Goal: Information Seeking & Learning: Find specific fact

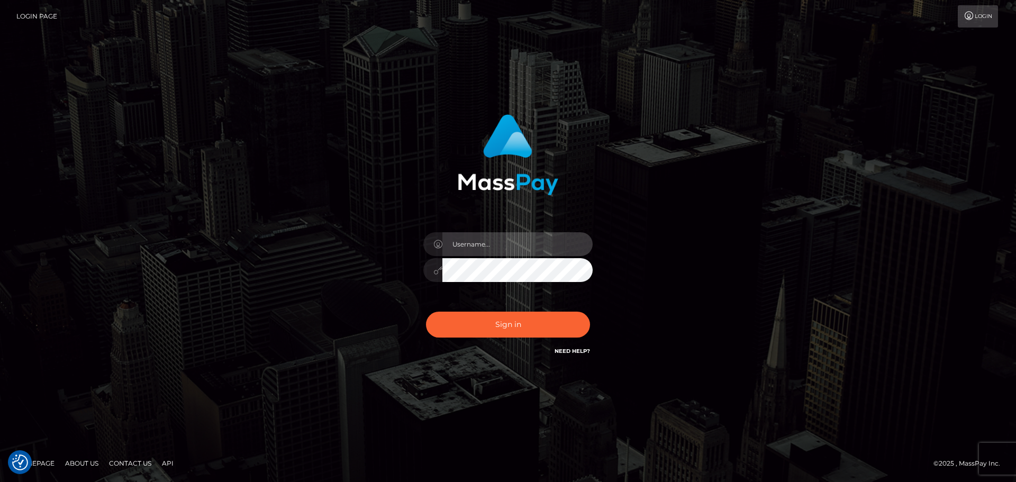
click at [484, 251] on input "text" at bounding box center [517, 244] width 150 height 24
type input "carly.throne"
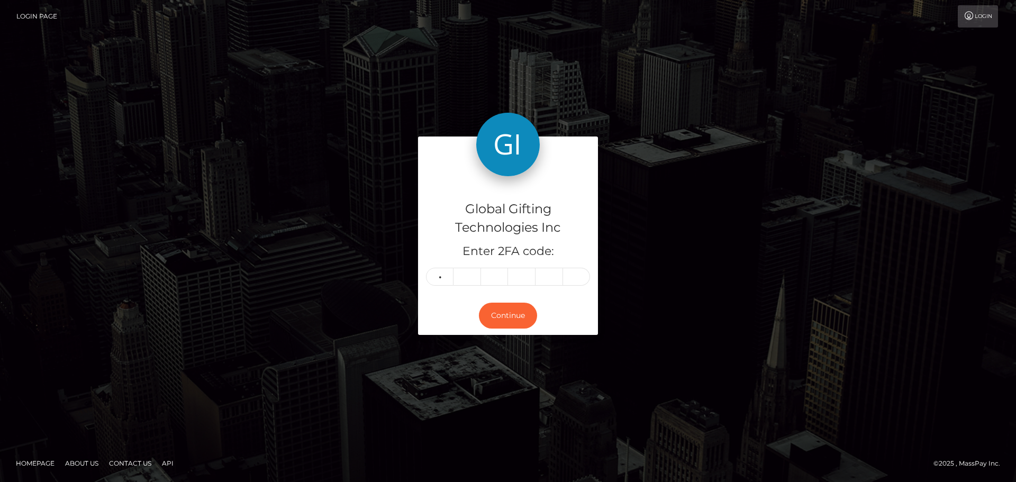
type input "6"
type input "4"
type input "1"
type input "3"
type input "4"
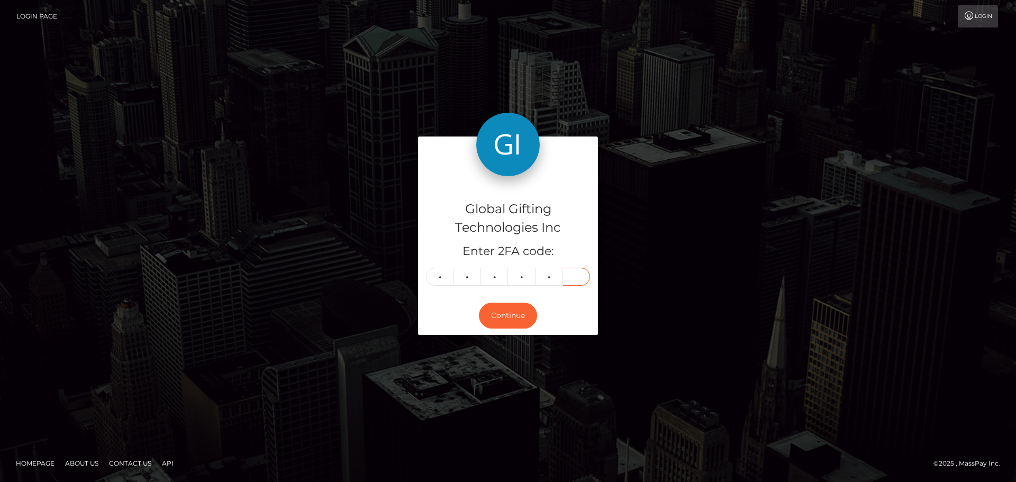
type input "5"
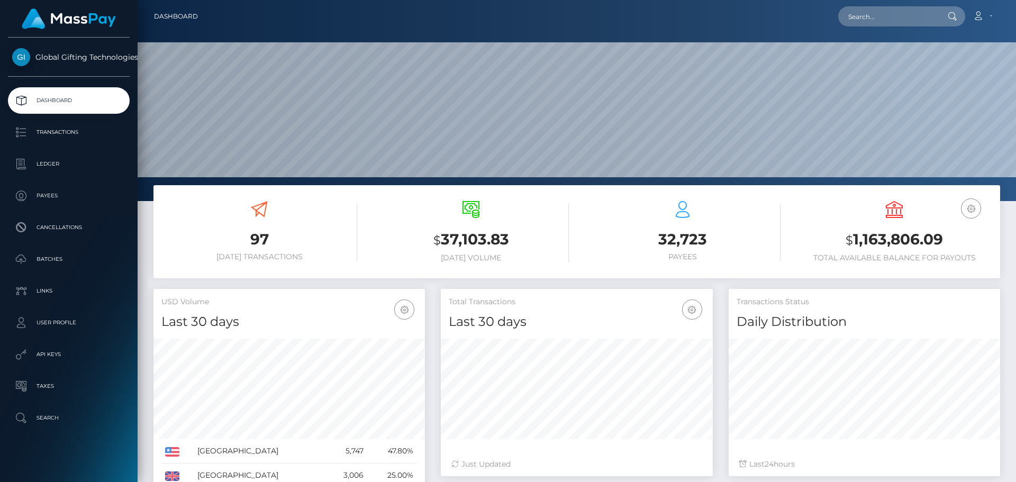
scroll to position [188, 272]
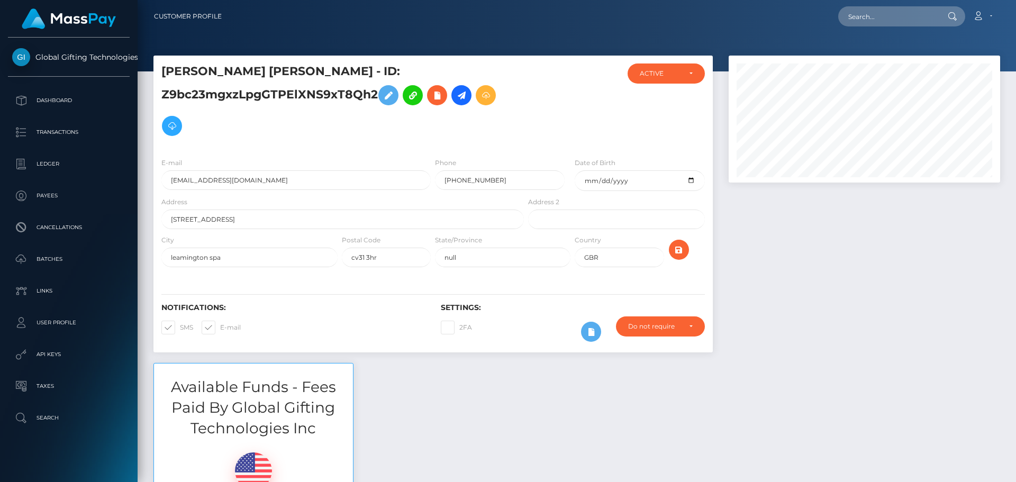
scroll to position [127, 272]
click at [785, 299] on div at bounding box center [864, 210] width 287 height 308
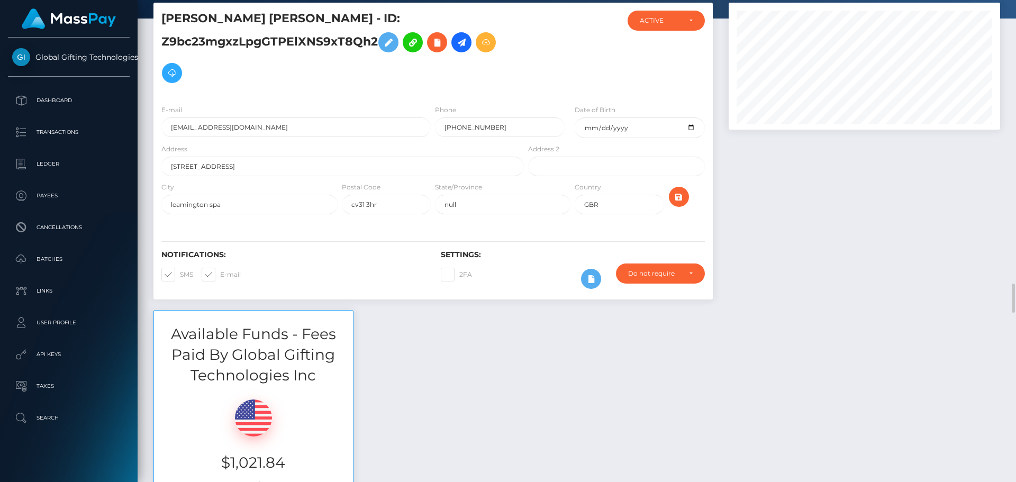
scroll to position [0, 0]
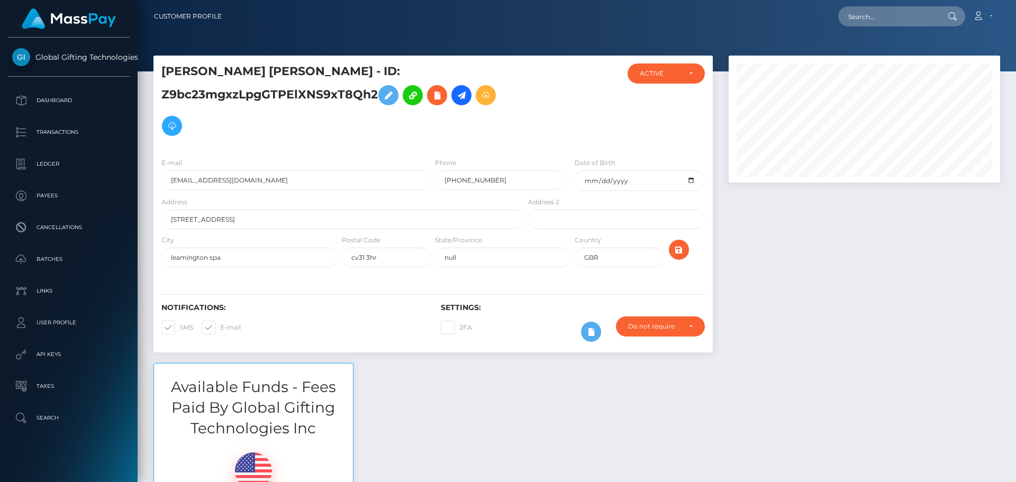
scroll to position [127, 272]
click at [892, 17] on input "text" at bounding box center [888, 16] width 100 height 20
paste input "lenimaxbiz@gmail.com"
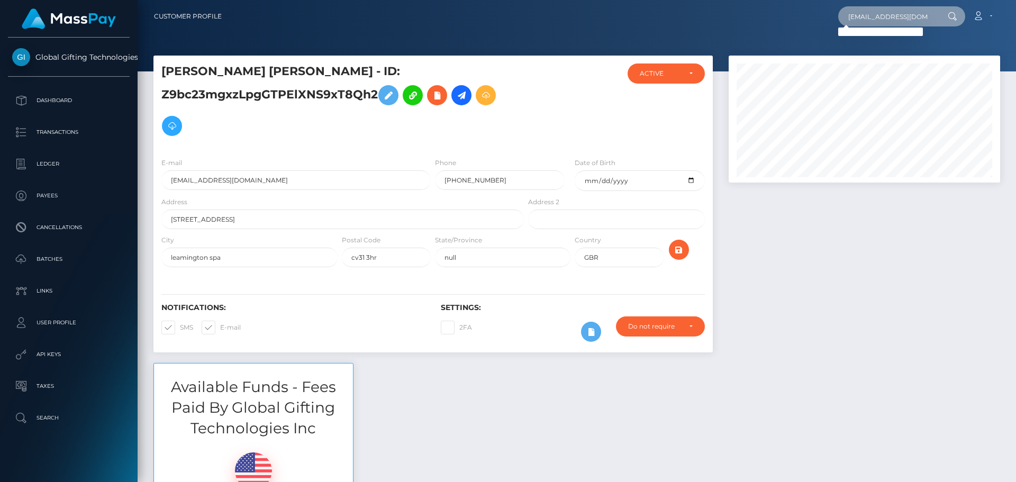
type input "lenimaxbiz@gmail.com"
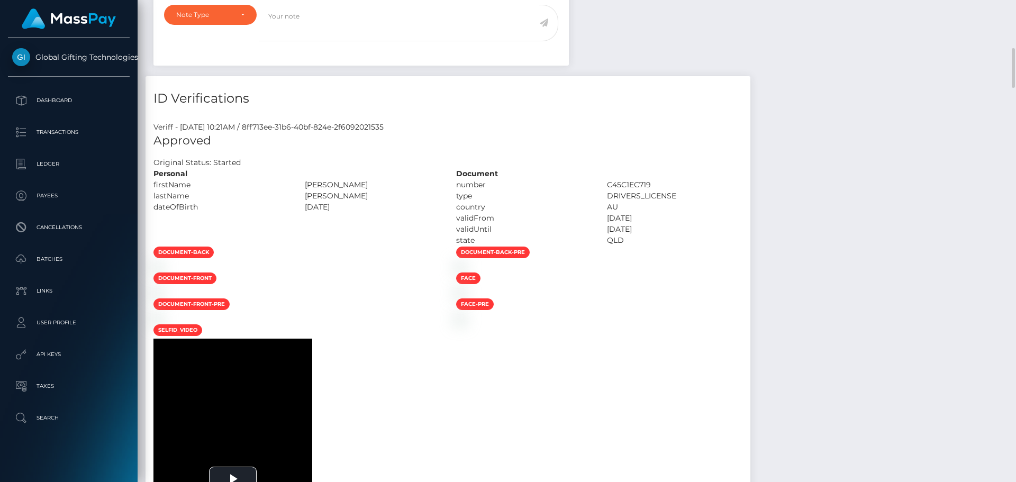
scroll to position [423, 0]
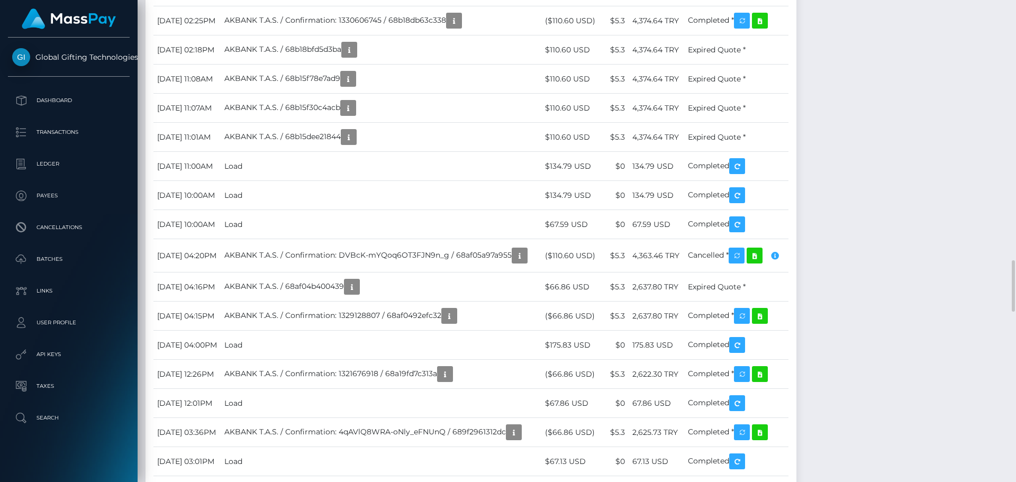
scroll to position [2541, 0]
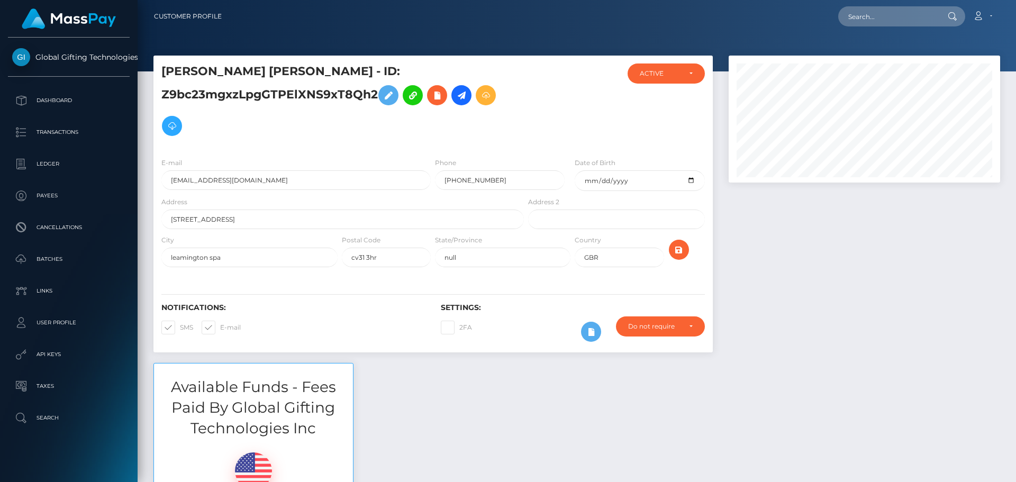
scroll to position [127, 272]
